Goal: Transaction & Acquisition: Book appointment/travel/reservation

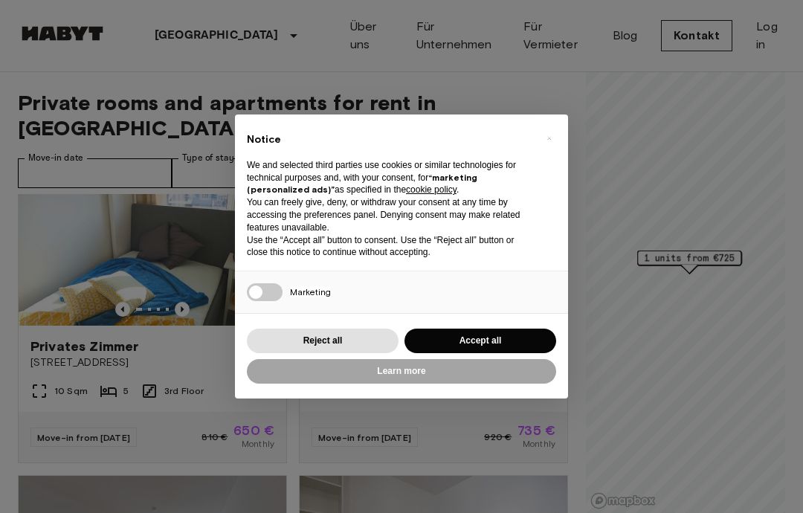
scroll to position [57, 0]
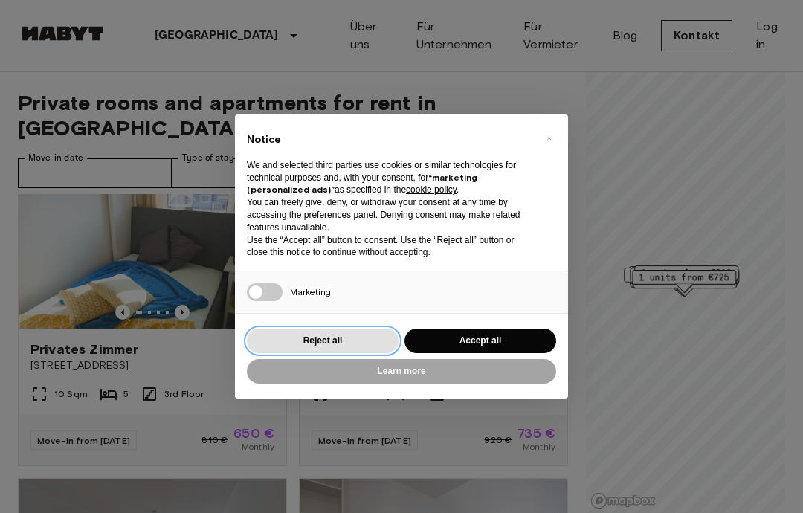
click at [379, 336] on button "Reject all" at bounding box center [323, 341] width 152 height 25
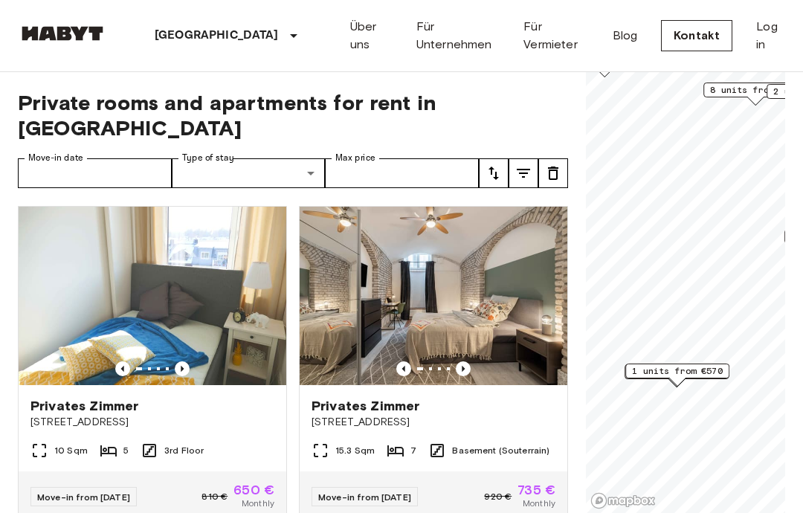
click at [705, 376] on span "1 units from €570" at bounding box center [677, 370] width 91 height 13
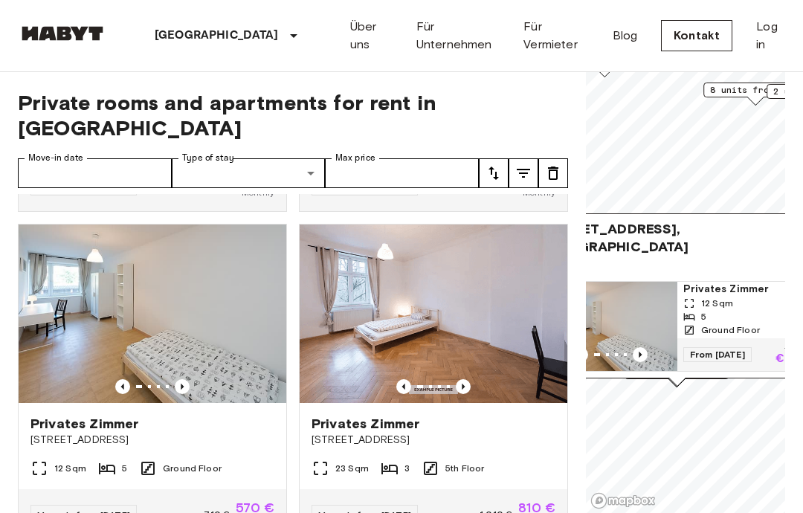
scroll to position [4243, 0]
